Goal: Task Accomplishment & Management: Manage account settings

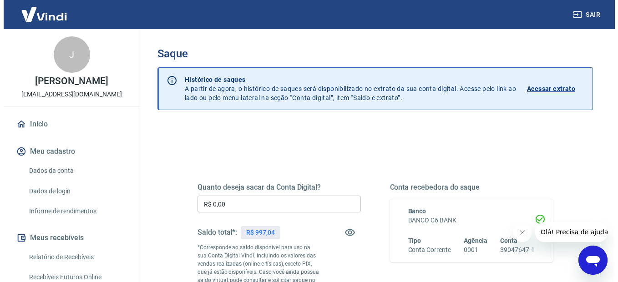
scroll to position [91, 0]
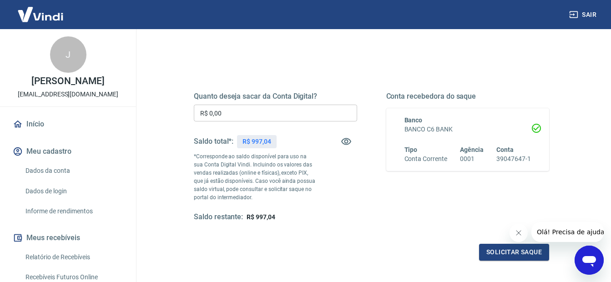
click at [240, 116] on input "R$ 0,00" at bounding box center [275, 113] width 163 height 17
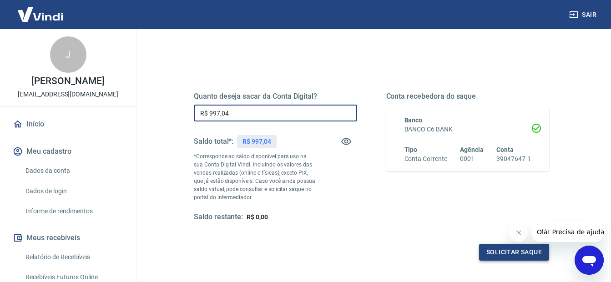
type input "R$ 997,04"
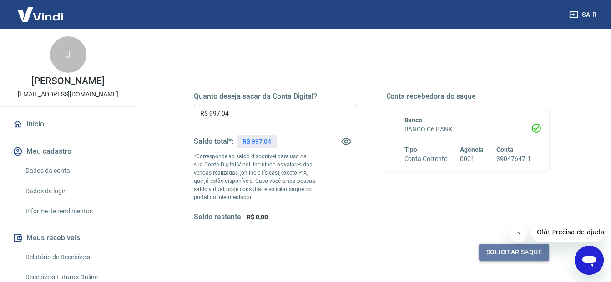
click at [493, 255] on button "Solicitar saque" at bounding box center [514, 252] width 70 height 17
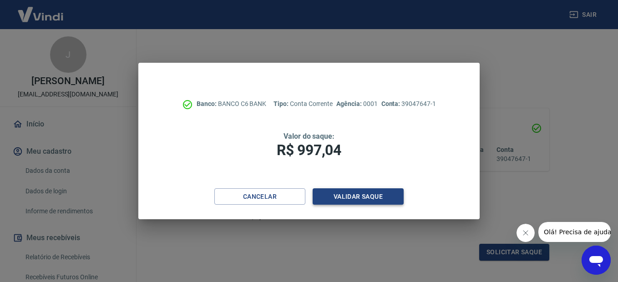
click at [380, 193] on button "Validar saque" at bounding box center [358, 196] width 91 height 17
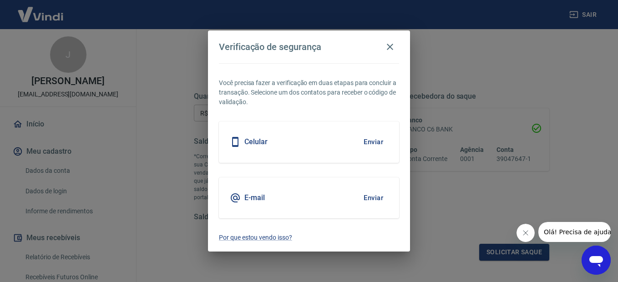
click at [377, 138] on button "Enviar" at bounding box center [374, 141] width 30 height 19
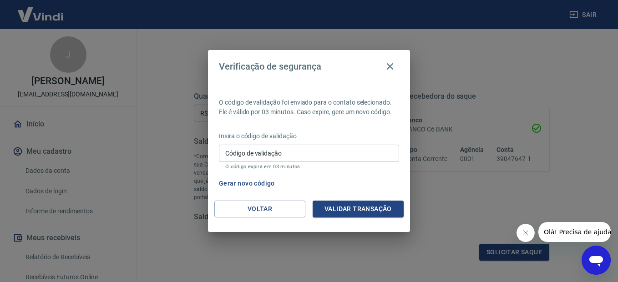
click at [334, 153] on input "Código de validação" at bounding box center [309, 153] width 180 height 17
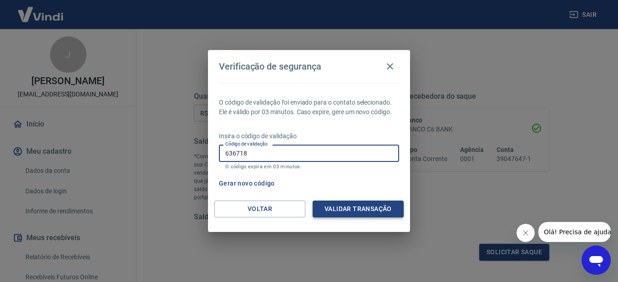
type input "636718"
click at [383, 209] on button "Validar transação" at bounding box center [358, 209] width 91 height 17
